Goal: Find specific page/section: Find specific page/section

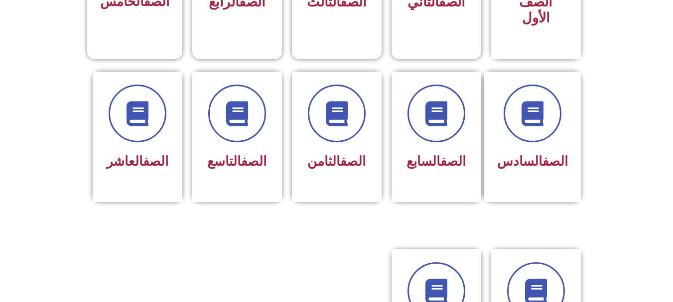
scroll to position [398, 0]
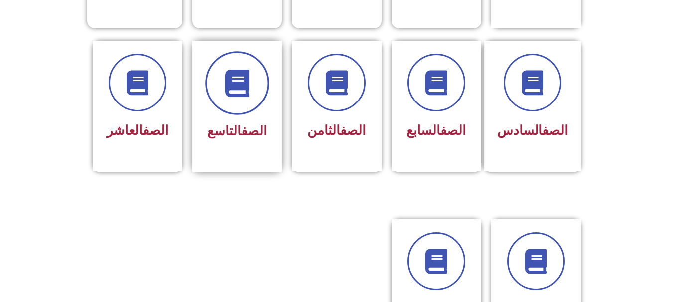
click at [238, 86] on span at bounding box center [237, 83] width 64 height 64
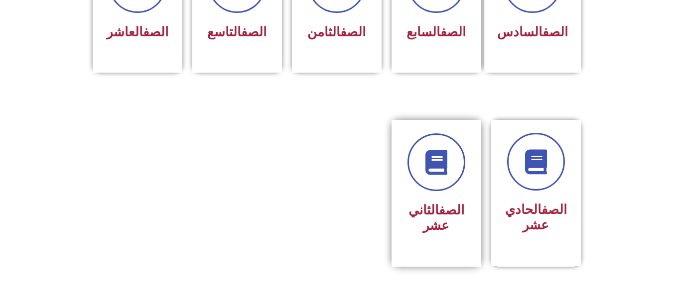
scroll to position [498, 0]
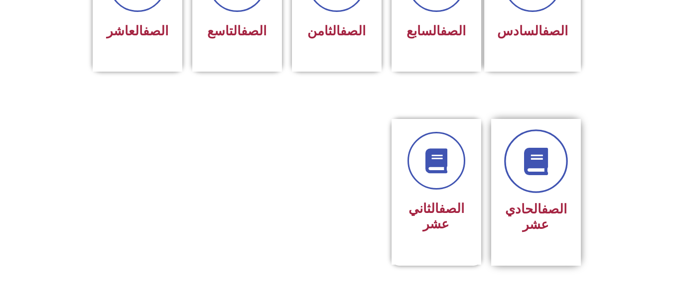
click at [530, 148] on icon at bounding box center [535, 161] width 27 height 27
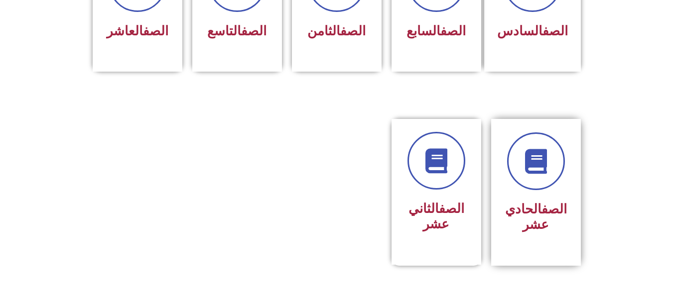
click at [542, 202] on link "الصف" at bounding box center [553, 209] width 25 height 15
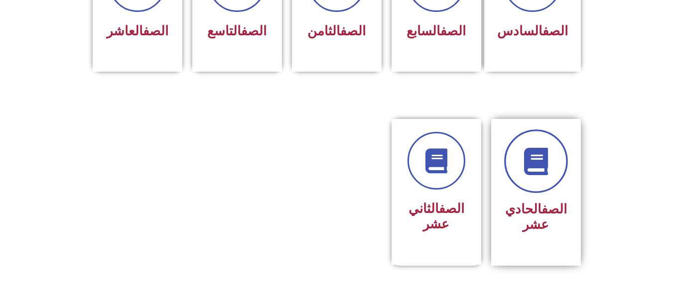
click at [542, 156] on icon at bounding box center [535, 161] width 27 height 27
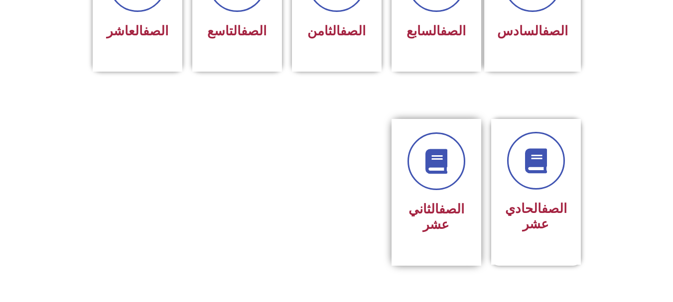
click at [423, 202] on h3 "الصف الثاني عشر" at bounding box center [436, 217] width 63 height 31
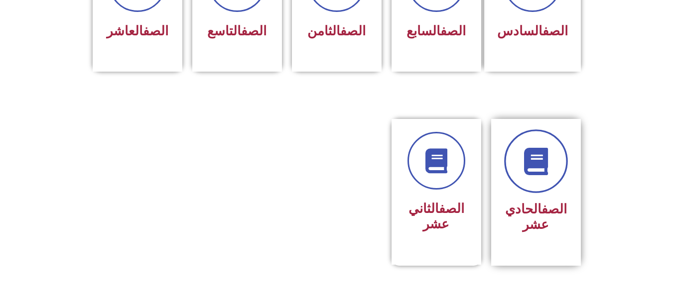
click at [533, 159] on icon at bounding box center [535, 161] width 27 height 27
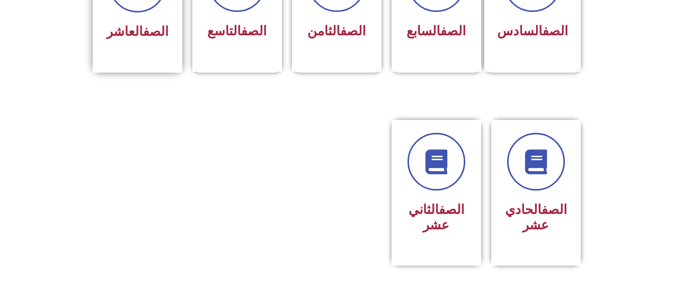
click at [127, 28] on div "الصف العاشر" at bounding box center [137, 32] width 63 height 24
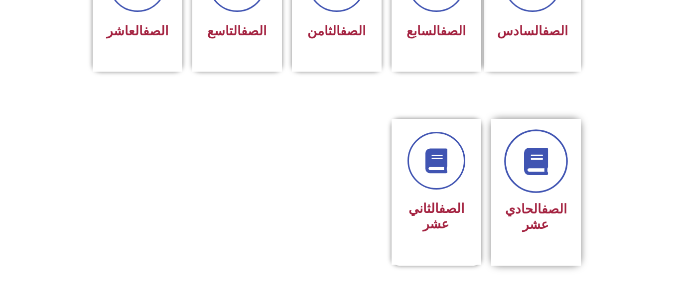
click at [532, 151] on icon at bounding box center [535, 161] width 27 height 27
click at [536, 148] on icon at bounding box center [535, 161] width 27 height 27
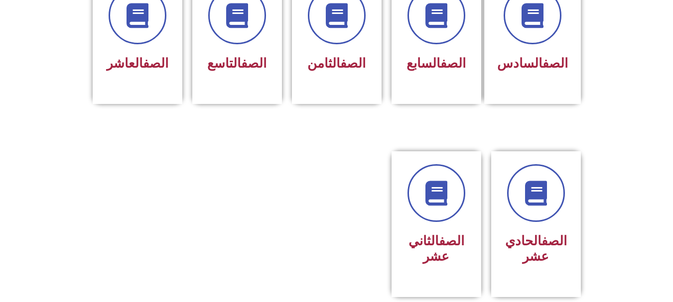
scroll to position [448, 0]
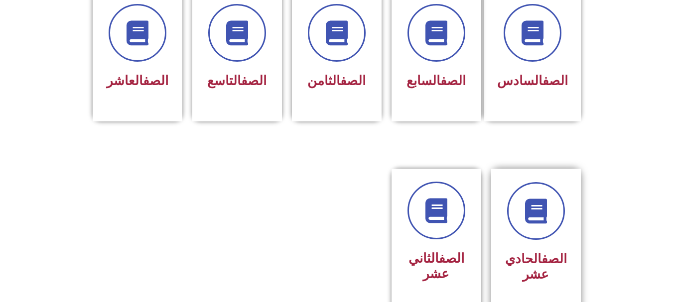
click at [541, 251] on link "الصف" at bounding box center [553, 258] width 25 height 15
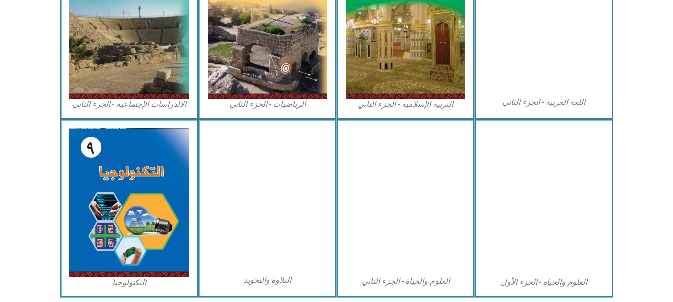
scroll to position [548, 0]
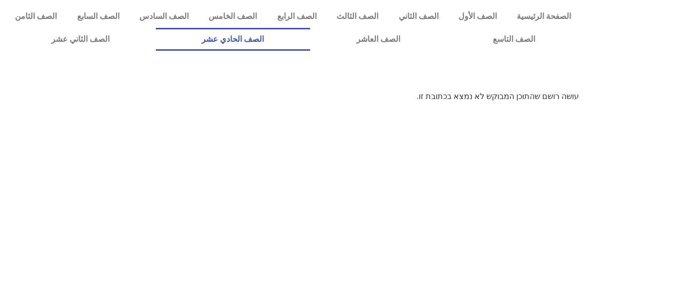
click at [306, 37] on link "الصف الحادي عشر" at bounding box center [233, 39] width 155 height 23
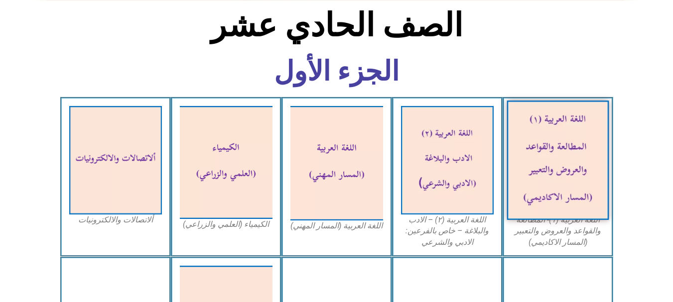
scroll to position [249, 0]
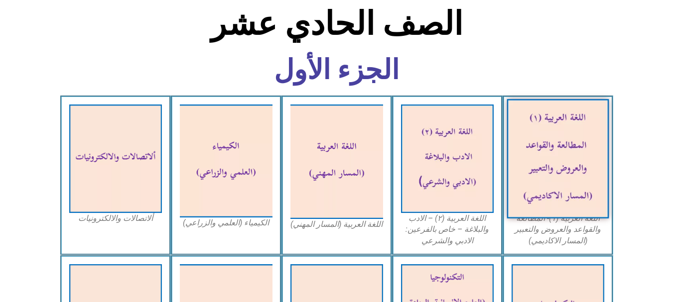
click at [555, 165] on img at bounding box center [557, 158] width 102 height 119
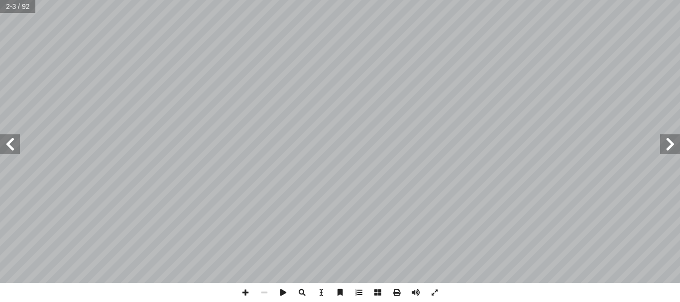
click at [14, 144] on span at bounding box center [10, 144] width 20 height 20
click at [678, 149] on span at bounding box center [670, 144] width 20 height 20
click at [674, 148] on span at bounding box center [670, 144] width 20 height 20
